Goal: Task Accomplishment & Management: Manage account settings

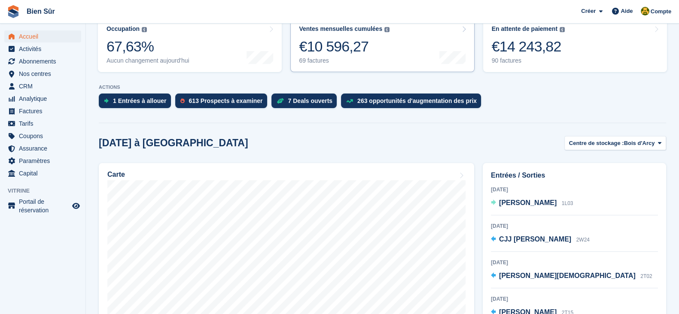
scroll to position [161, 0]
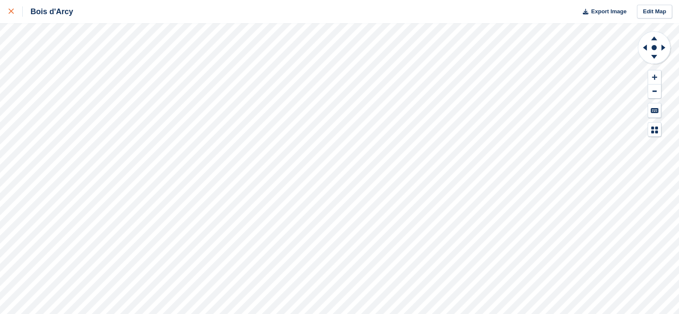
click at [6, 12] on link at bounding box center [11, 11] width 23 height 23
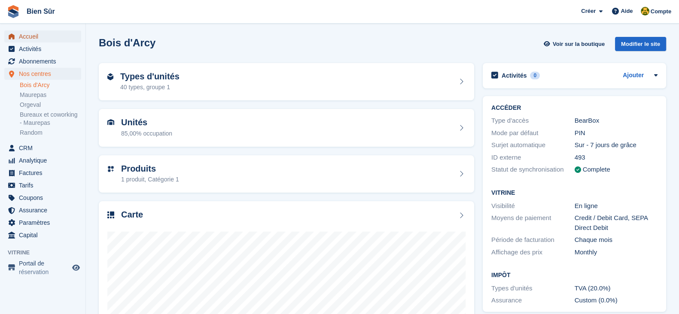
click at [30, 33] on span "Accueil" at bounding box center [45, 36] width 52 height 12
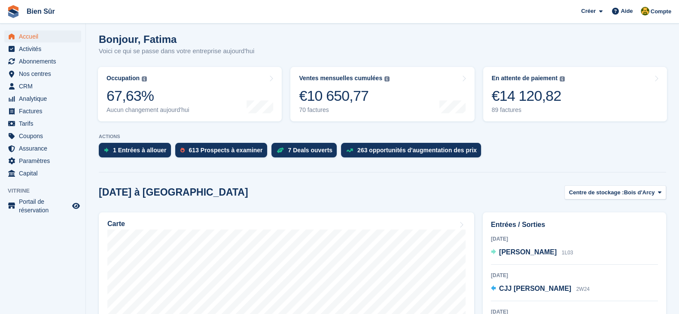
scroll to position [107, 0]
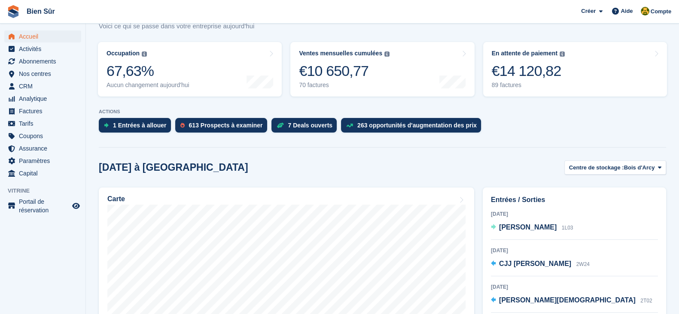
click at [605, 171] on span "Centre de stockage :" at bounding box center [596, 168] width 55 height 9
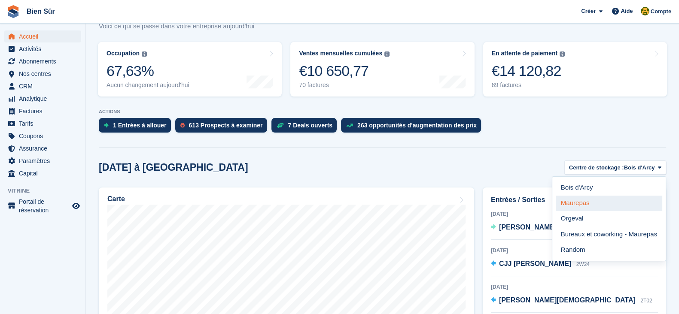
click at [562, 205] on link "Maurepas" at bounding box center [609, 203] width 107 height 15
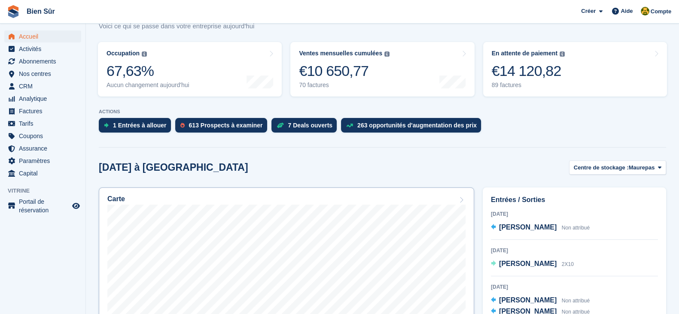
click at [179, 203] on div "Carte" at bounding box center [286, 199] width 358 height 9
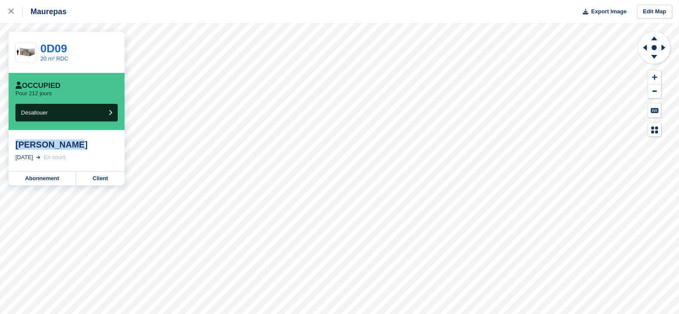
drag, startPoint x: 72, startPoint y: 144, endPoint x: 16, endPoint y: 148, distance: 56.4
click at [16, 148] on div "[PERSON_NAME]" at bounding box center [66, 145] width 102 height 10
copy div "[PERSON_NAME]"
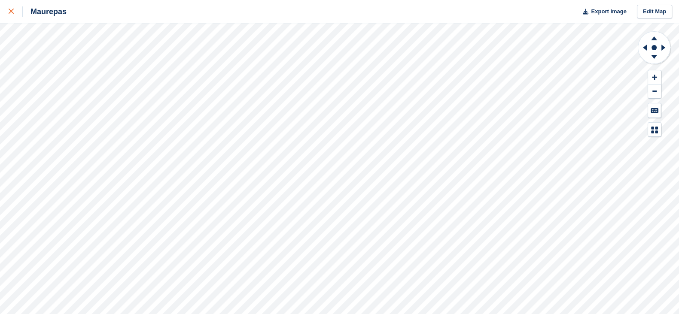
click at [13, 15] on div at bounding box center [16, 11] width 14 height 10
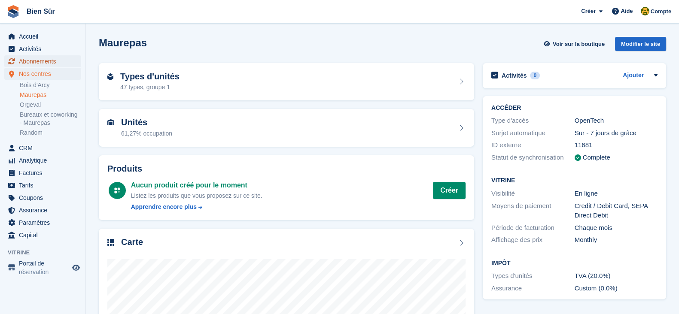
click at [34, 57] on span "Abonnements" at bounding box center [45, 61] width 52 height 12
click at [34, 58] on span "Abonnements" at bounding box center [45, 61] width 52 height 12
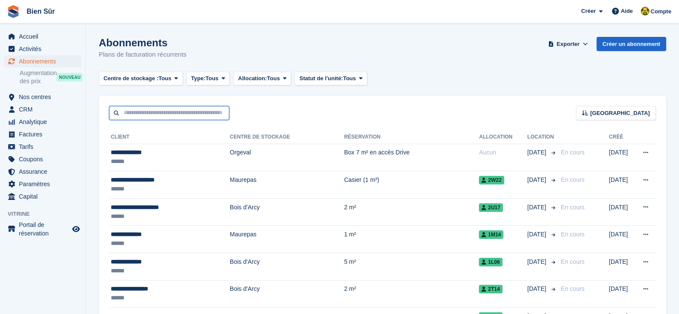
click at [144, 112] on input "text" at bounding box center [169, 113] width 120 height 14
paste input "**********"
type input "**********"
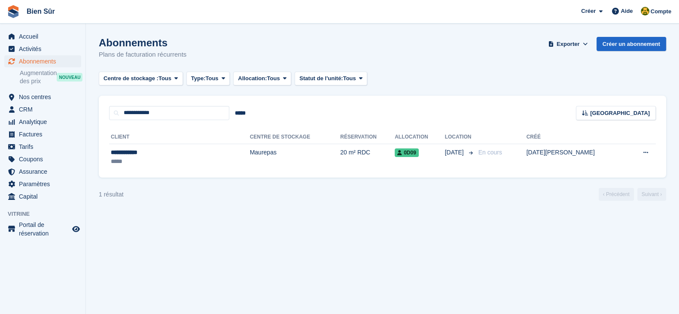
click at [354, 171] on div "**********" at bounding box center [382, 149] width 567 height 58
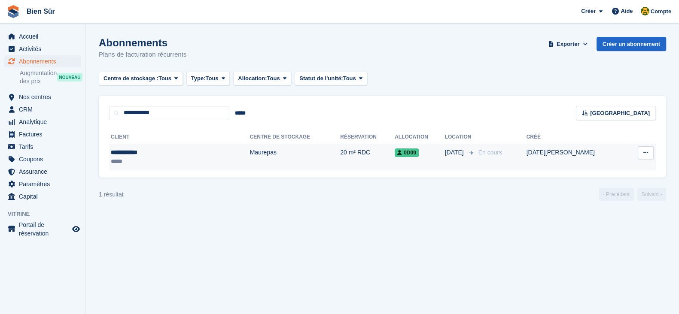
click at [365, 156] on td "20 m² RDC" at bounding box center [367, 157] width 55 height 27
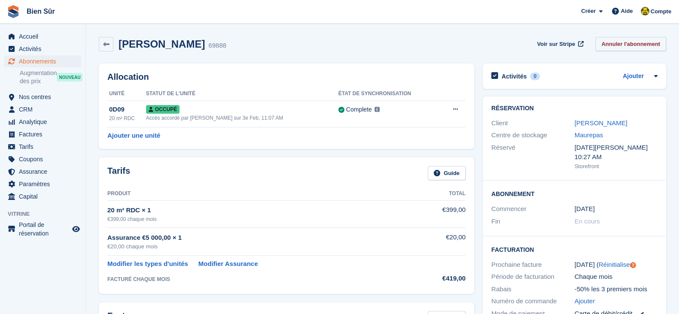
click at [621, 40] on link "Annuler l'abonnement" at bounding box center [630, 44] width 71 height 14
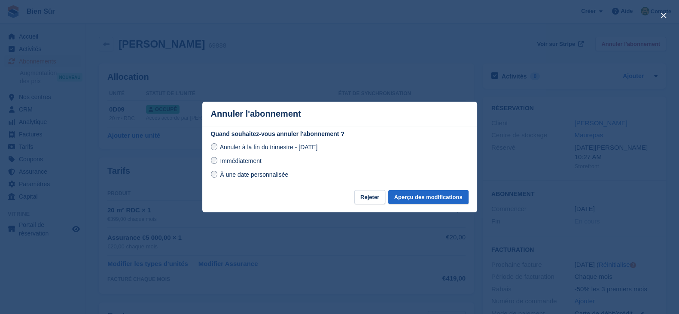
click at [232, 160] on span "Immédiatement" at bounding box center [240, 161] width 41 height 7
click at [434, 199] on button "Aperçu des modifications" at bounding box center [428, 197] width 80 height 14
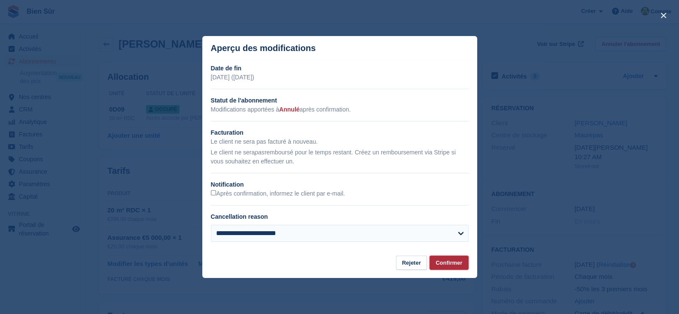
click at [448, 262] on button "Confirmer" at bounding box center [449, 263] width 39 height 14
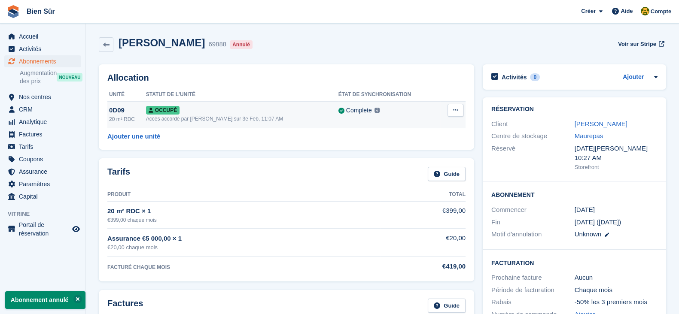
click at [453, 113] on icon at bounding box center [455, 110] width 5 height 6
click at [436, 144] on p "Désallouer" at bounding box center [422, 145] width 75 height 11
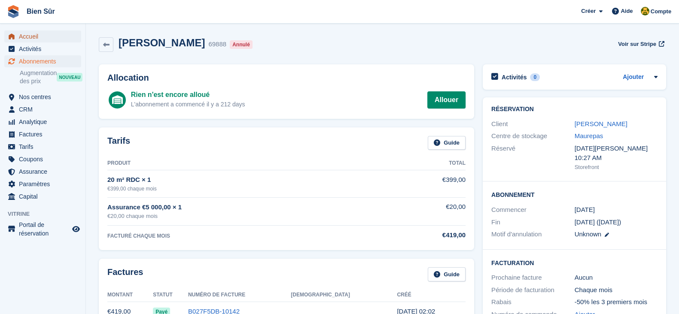
click at [31, 33] on span "Accueil" at bounding box center [45, 36] width 52 height 12
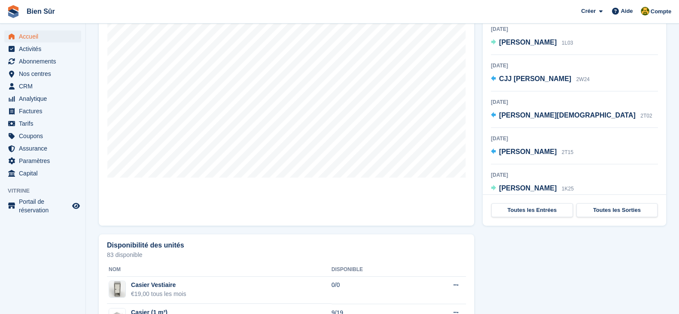
scroll to position [53, 0]
